Goal: Task Accomplishment & Management: Manage account settings

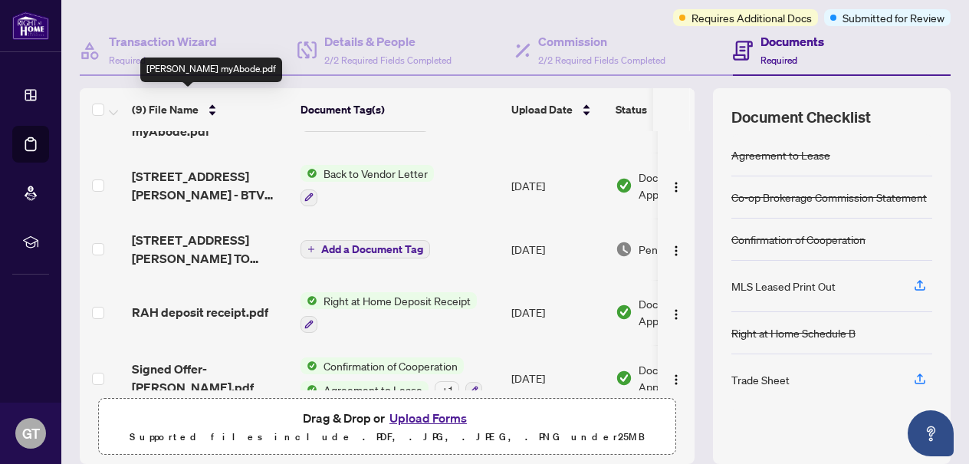
scroll to position [120, 0]
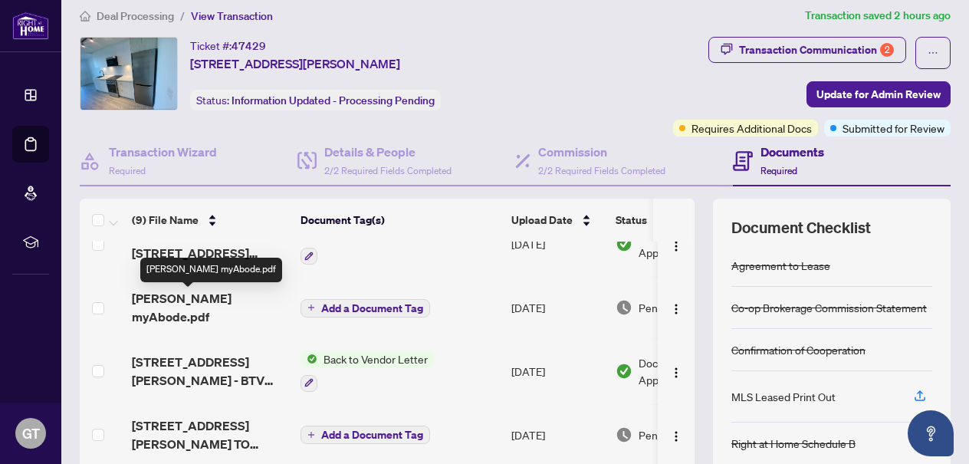
click at [206, 303] on span "[PERSON_NAME] myAbode.pdf" at bounding box center [210, 307] width 156 height 37
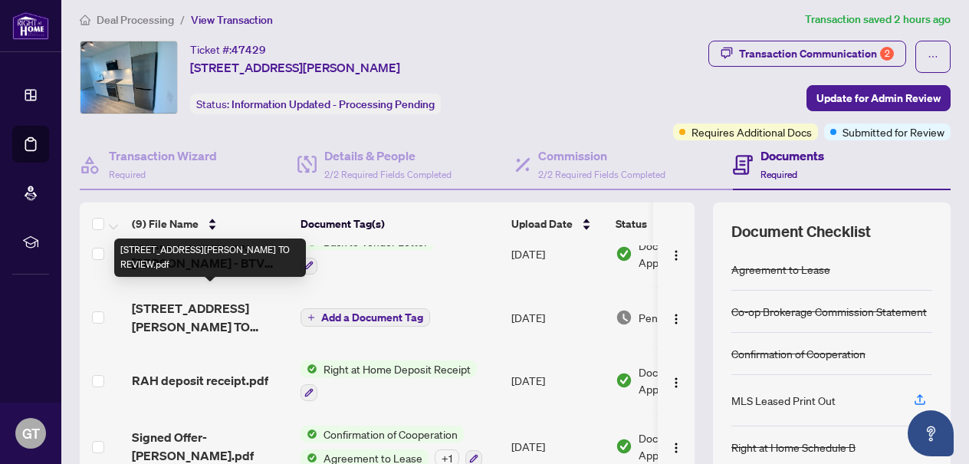
click at [215, 303] on span "[STREET_ADDRESS][PERSON_NAME] TO REVIEW.pdf" at bounding box center [210, 317] width 156 height 37
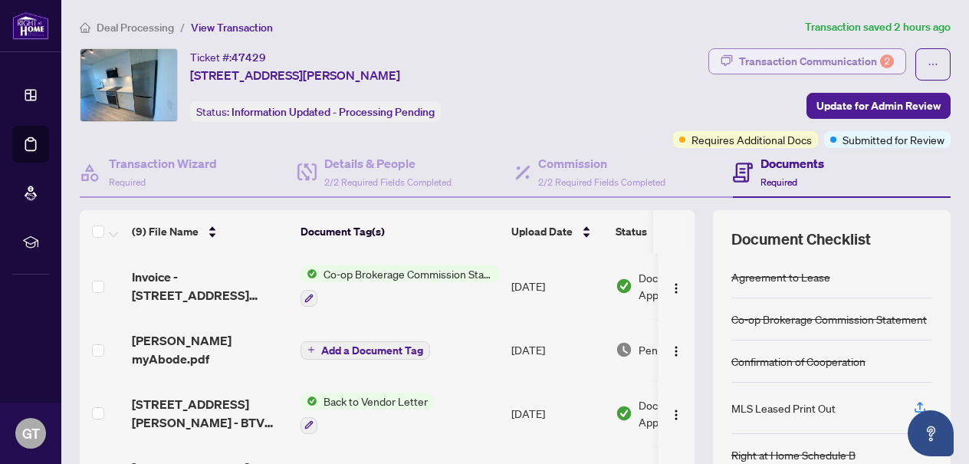
click at [809, 61] on div "Transaction Communication 2" at bounding box center [816, 61] width 155 height 25
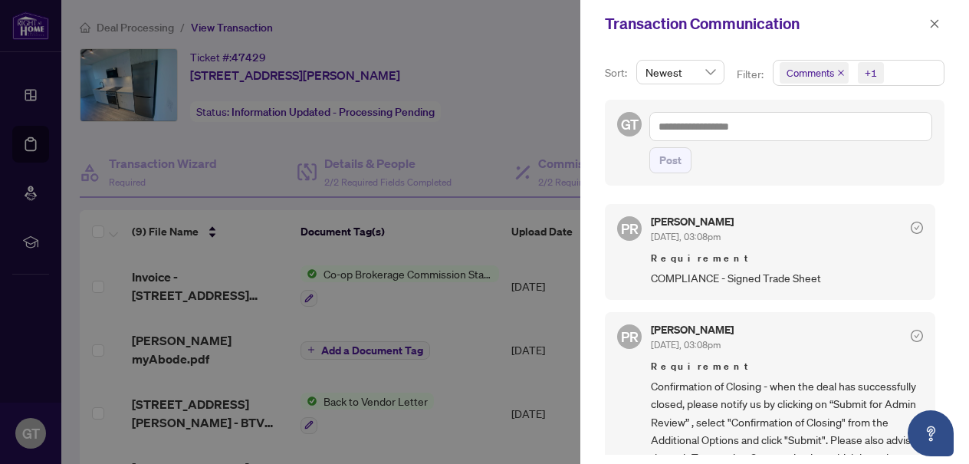
click at [690, 245] on div "[PERSON_NAME] [DATE], 03:08pm Requirement COMPLIANCE - Signed Trade Sheet" at bounding box center [787, 251] width 272 height 70
click at [689, 279] on span "COMPLIANCE - Signed Trade Sheet" at bounding box center [787, 278] width 272 height 18
click at [910, 229] on icon "check-circle" at bounding box center [916, 227] width 12 height 12
click at [933, 26] on icon "close" at bounding box center [934, 23] width 8 height 8
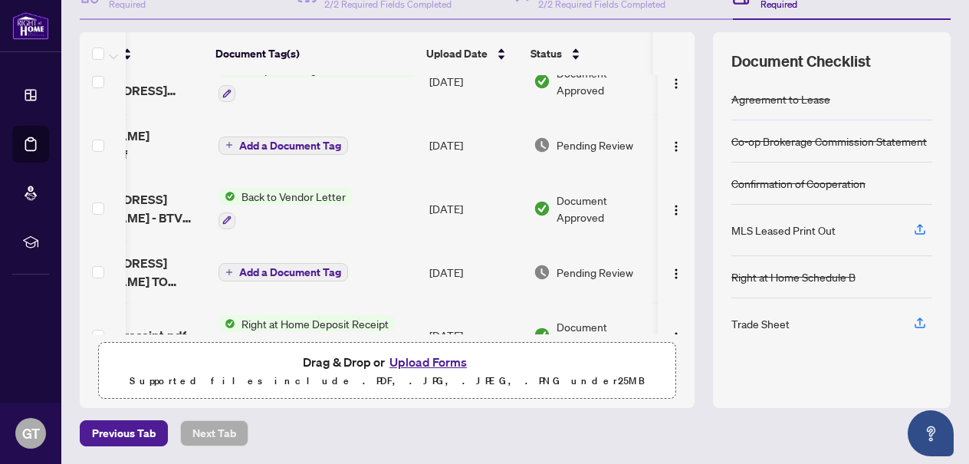
scroll to position [0, 87]
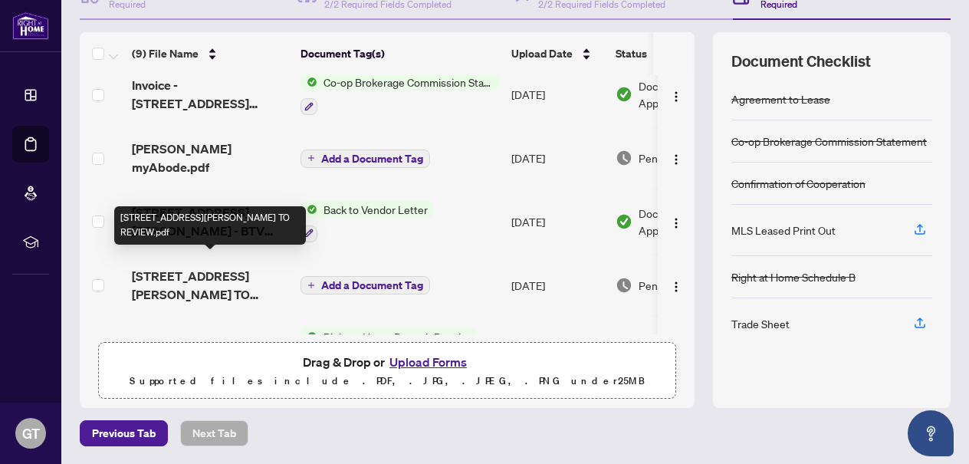
click at [231, 284] on span "[STREET_ADDRESS][PERSON_NAME] TO REVIEW.pdf" at bounding box center [210, 285] width 156 height 37
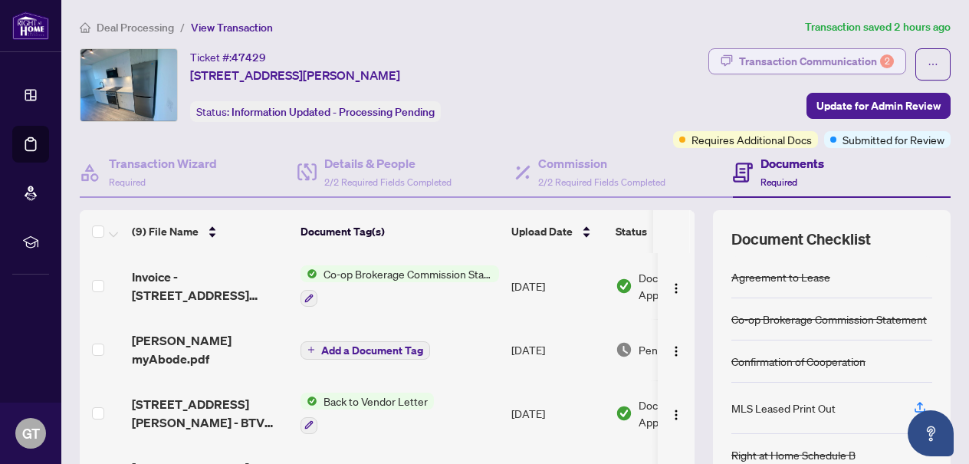
click at [724, 62] on icon "button" at bounding box center [726, 60] width 12 height 12
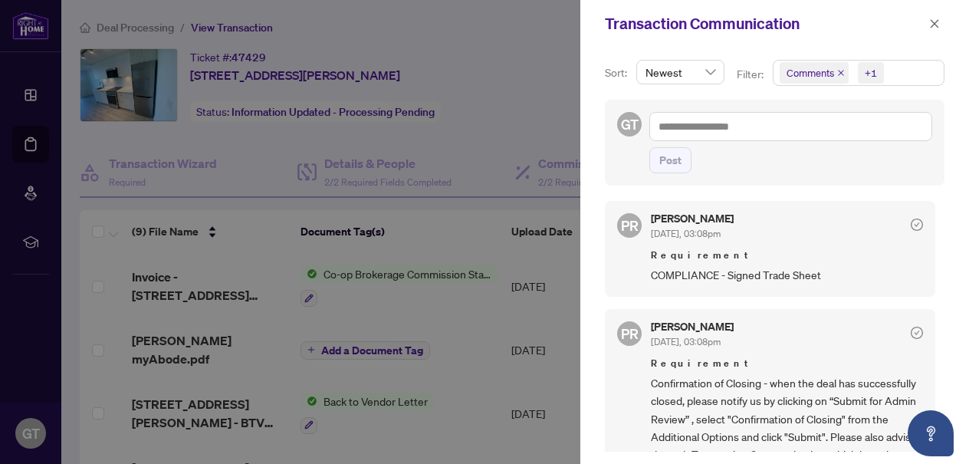
click at [731, 254] on span "Requirement" at bounding box center [787, 255] width 272 height 15
click at [510, 80] on div at bounding box center [484, 232] width 969 height 464
click at [543, 98] on div at bounding box center [484, 232] width 969 height 464
click at [933, 27] on icon "close" at bounding box center [934, 23] width 11 height 11
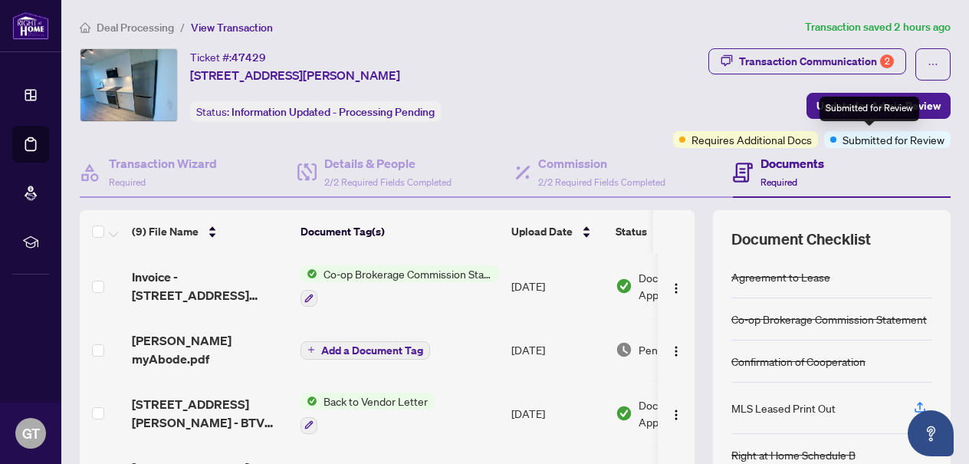
click at [842, 134] on span "Submitted for Review" at bounding box center [893, 139] width 102 height 17
click at [733, 153] on div "Documents Required" at bounding box center [842, 173] width 218 height 50
click at [777, 169] on h4 "Documents" at bounding box center [792, 163] width 64 height 18
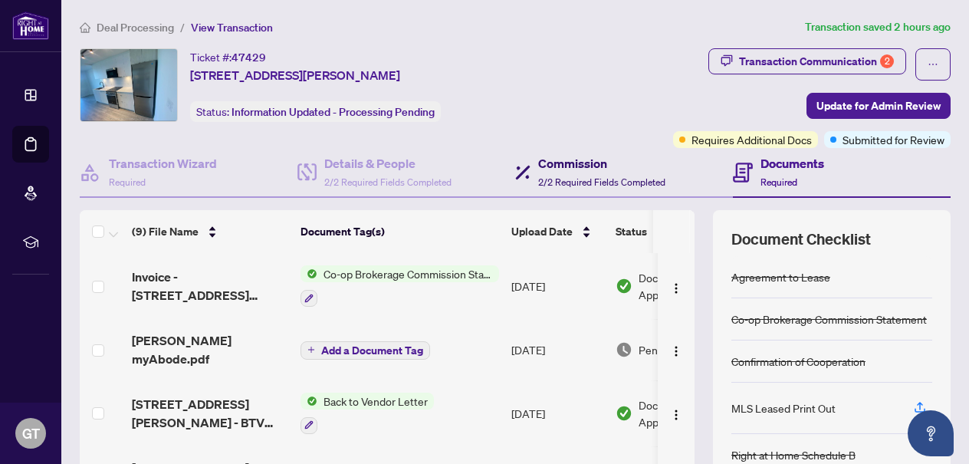
click at [595, 188] on div "Commission 2/2 Required Fields Completed" at bounding box center [601, 172] width 127 height 36
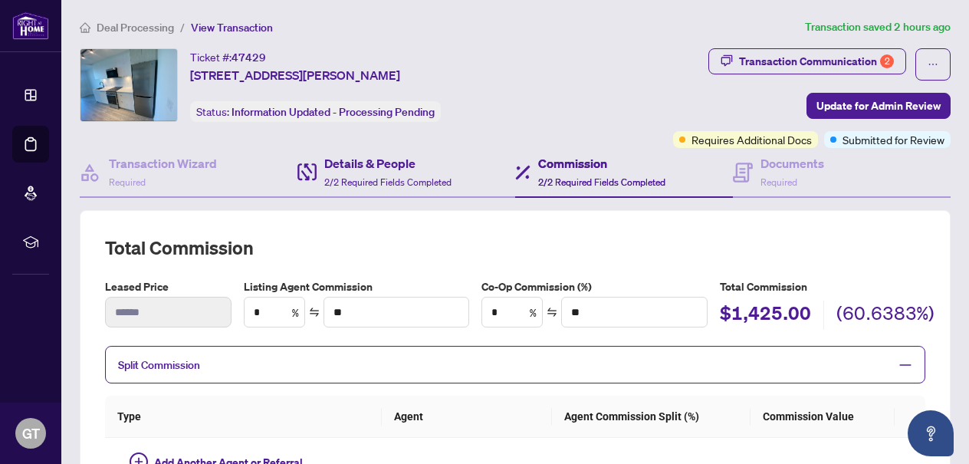
type textarea "**********"
type input "*******"
type input "**"
type input "******"
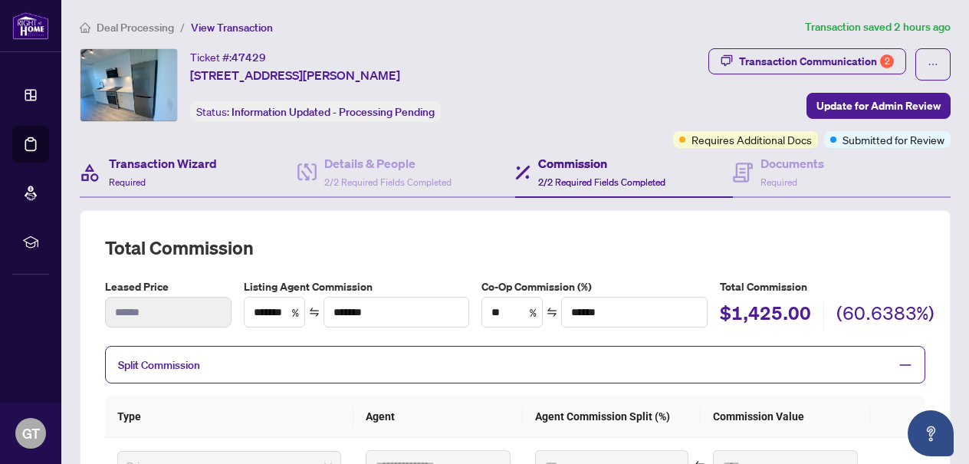
click at [241, 174] on div "Transaction Wizard Required" at bounding box center [189, 173] width 218 height 50
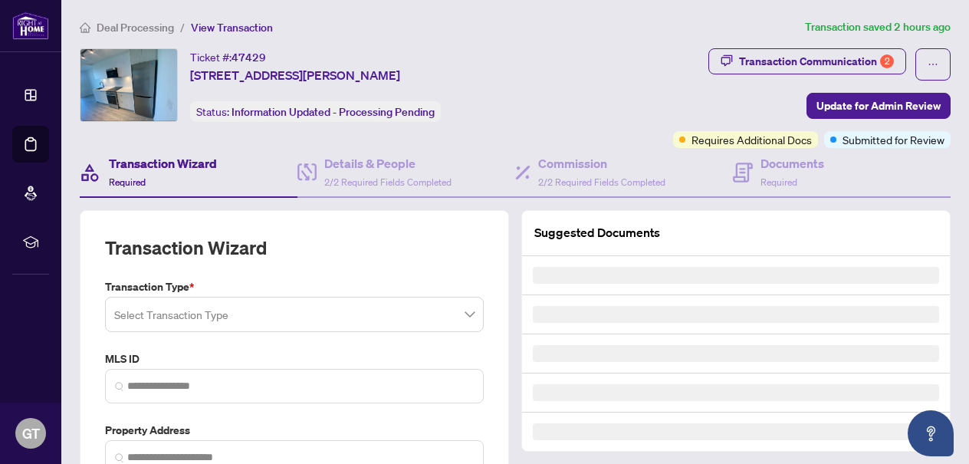
type input "*********"
type input "**********"
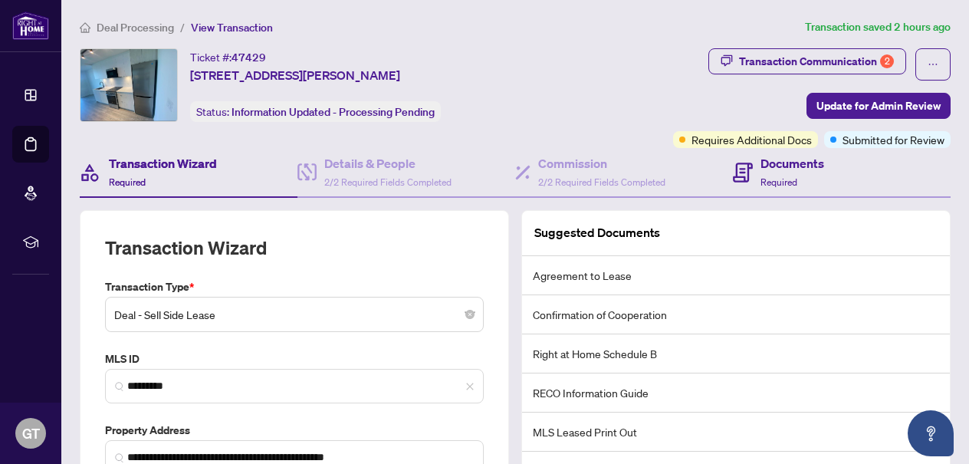
click at [831, 179] on div "Documents Required" at bounding box center [842, 173] width 218 height 50
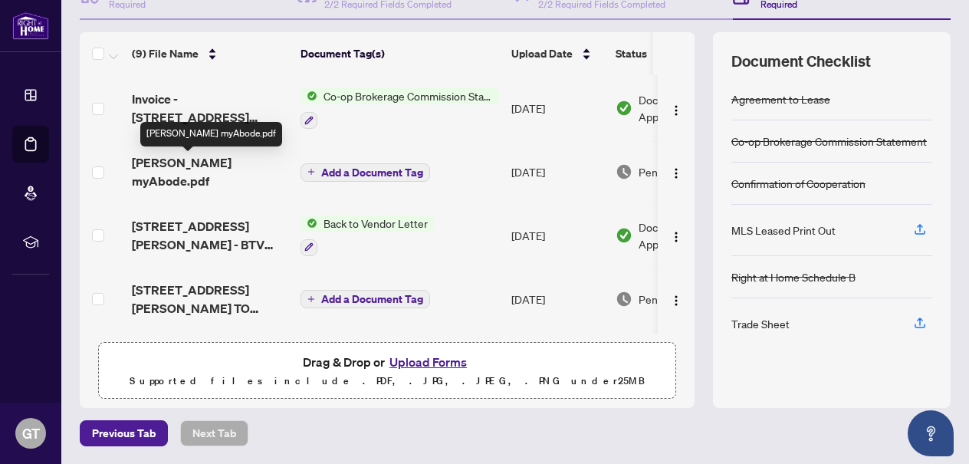
click at [177, 167] on span "[PERSON_NAME] myAbode.pdf" at bounding box center [210, 171] width 156 height 37
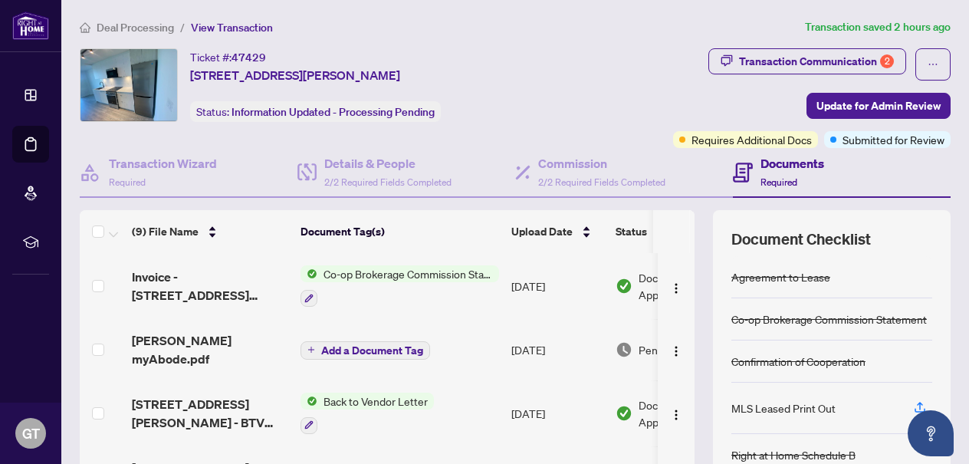
click at [149, 26] on span "Deal Processing" at bounding box center [135, 28] width 77 height 14
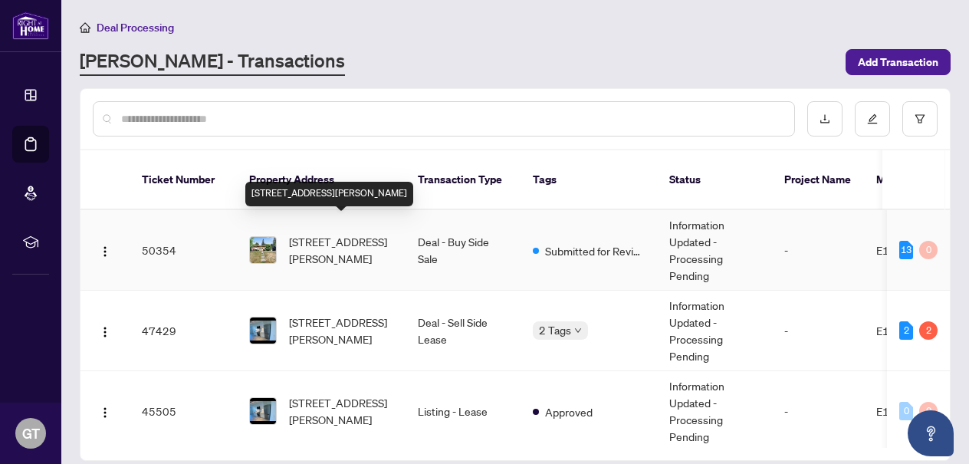
click at [346, 236] on span "[STREET_ADDRESS][PERSON_NAME]" at bounding box center [341, 250] width 104 height 34
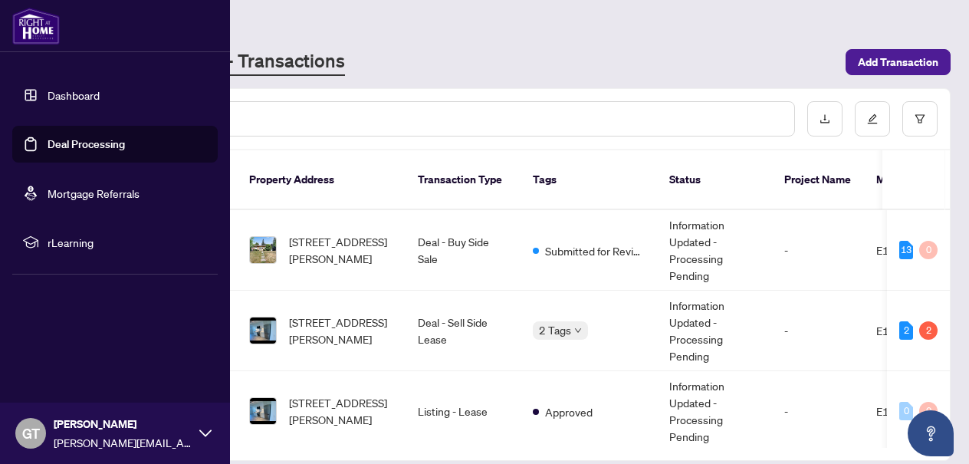
click at [48, 98] on link "Dashboard" at bounding box center [74, 95] width 52 height 14
